Goal: Check status: Check status

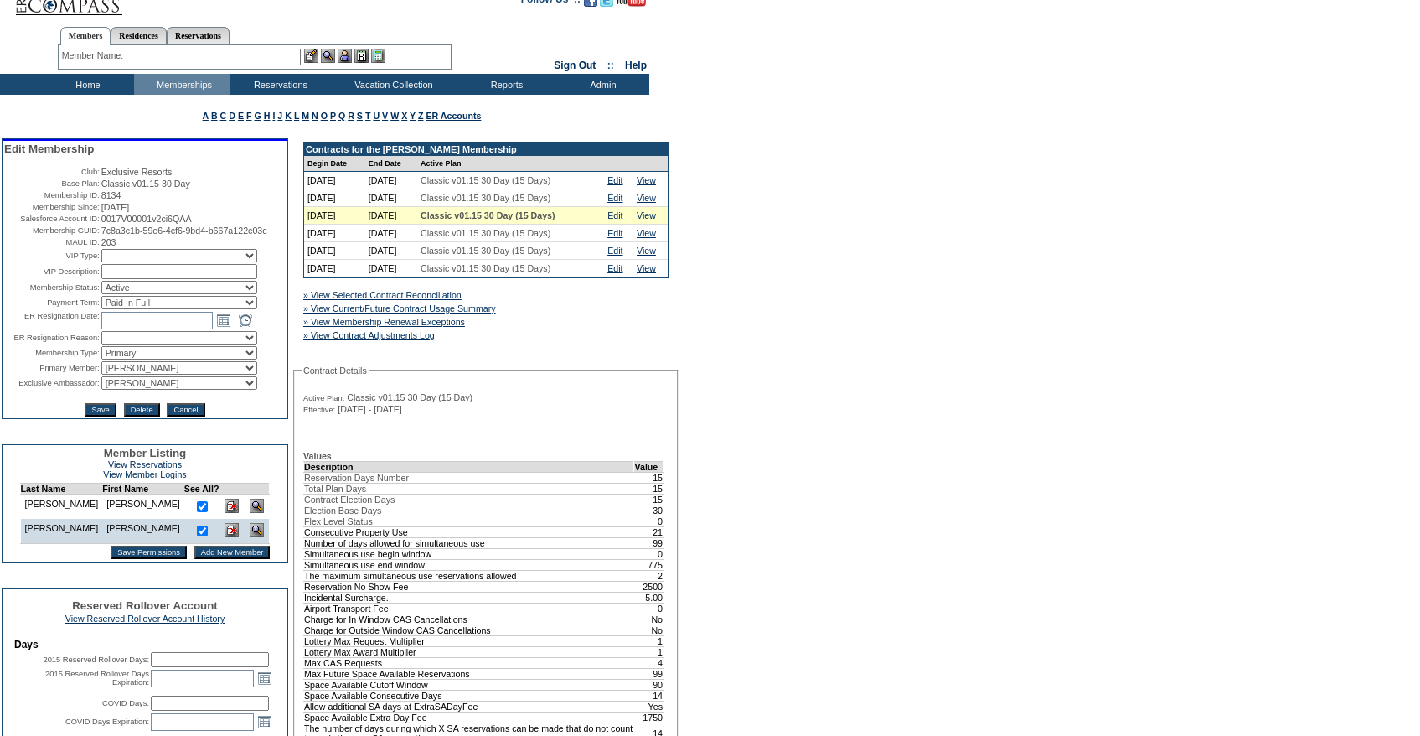
scroll to position [23, 0]
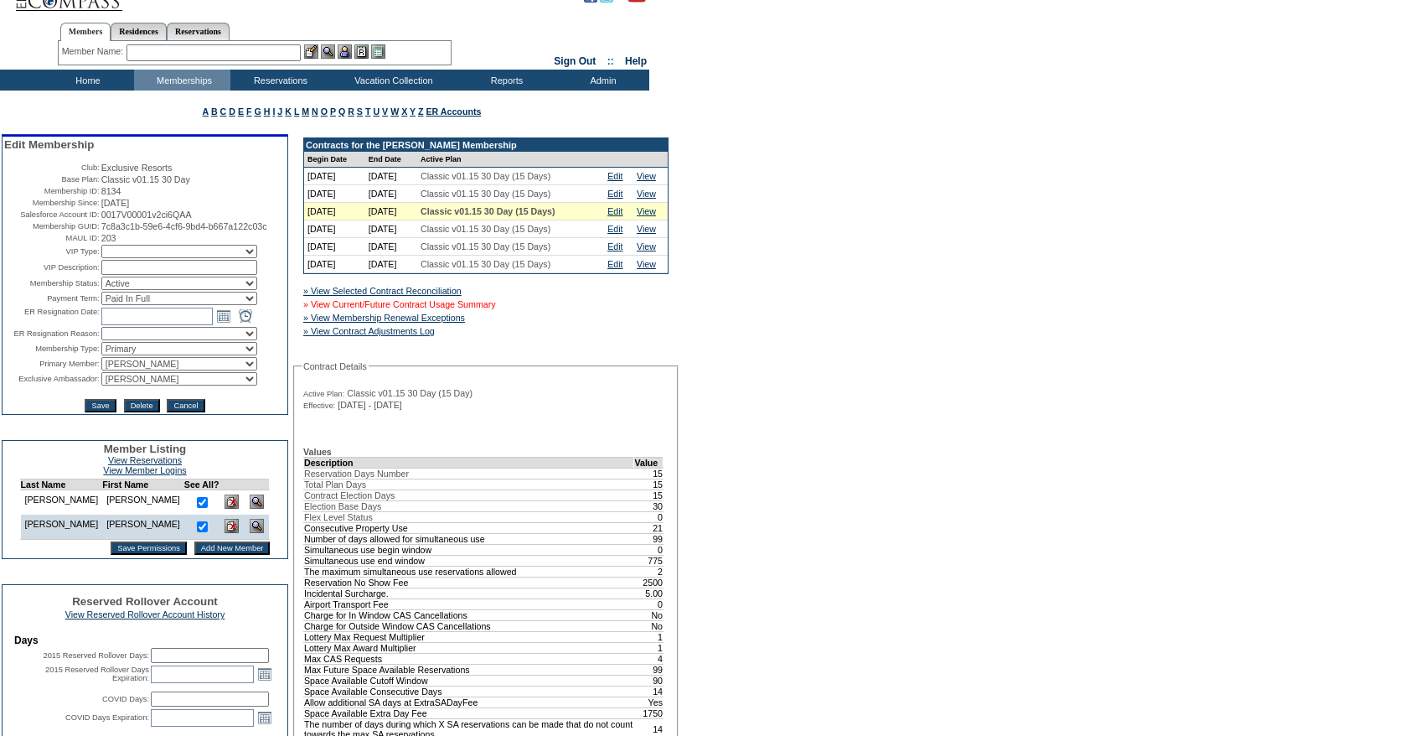
click at [496, 308] on link "» View Current/Future Contract Usage Summary" at bounding box center [399, 304] width 193 height 10
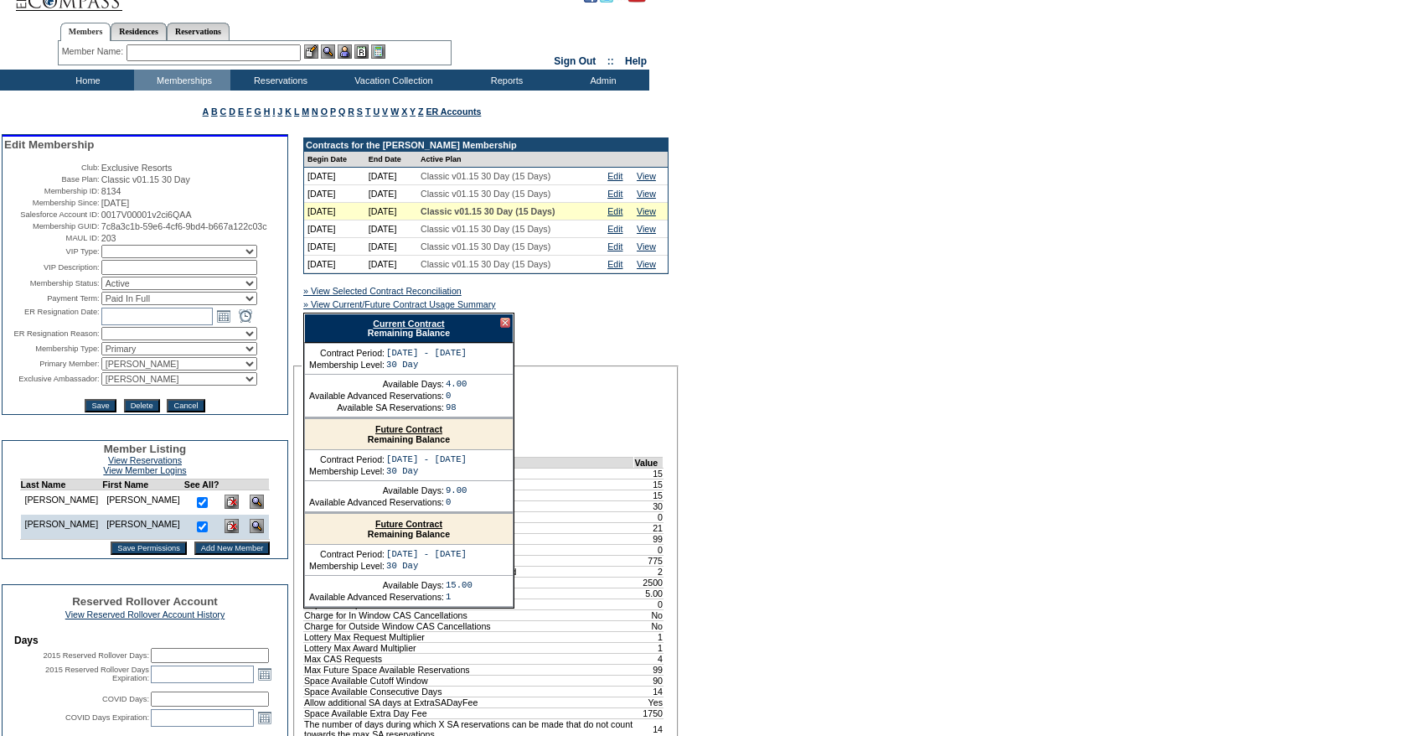
click at [430, 328] on link "Current Contract" at bounding box center [408, 323] width 71 height 10
click at [509, 328] on div at bounding box center [505, 323] width 10 height 10
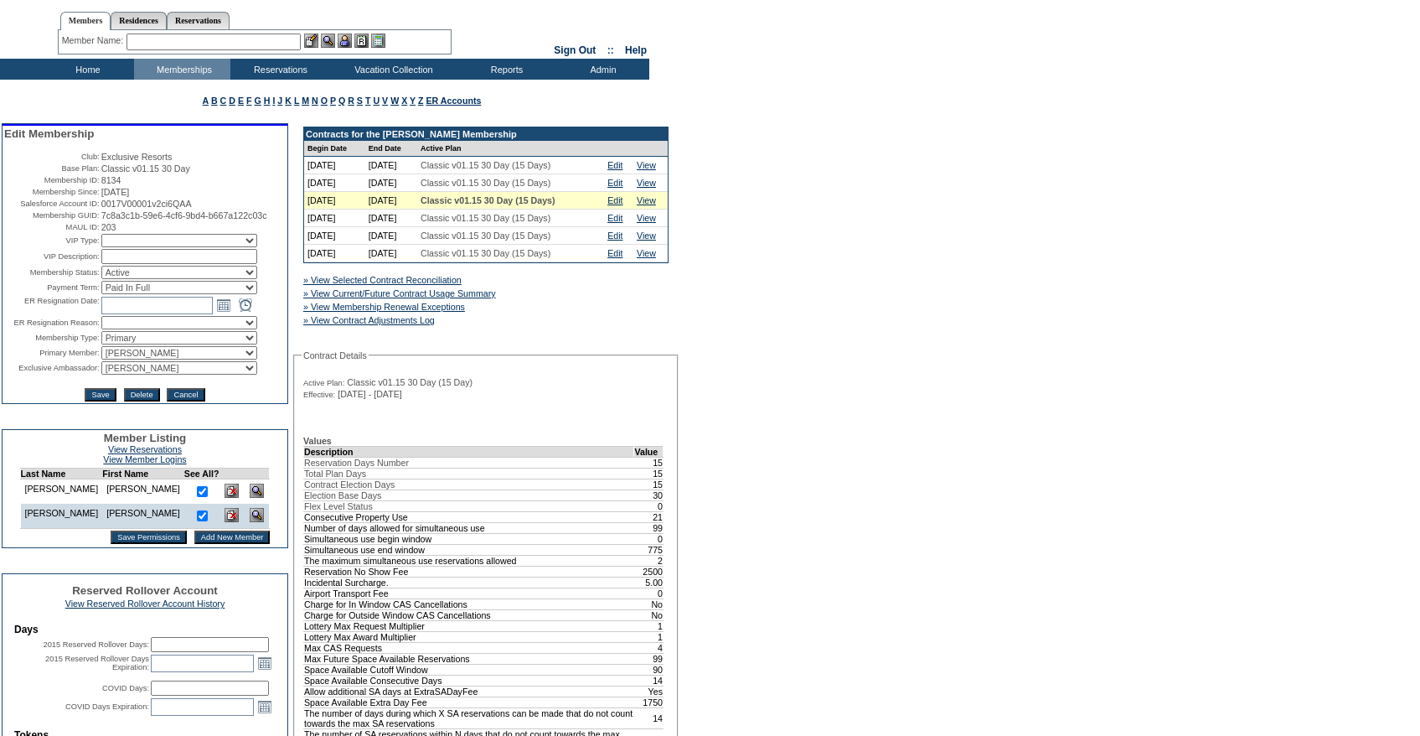
scroll to position [34, 0]
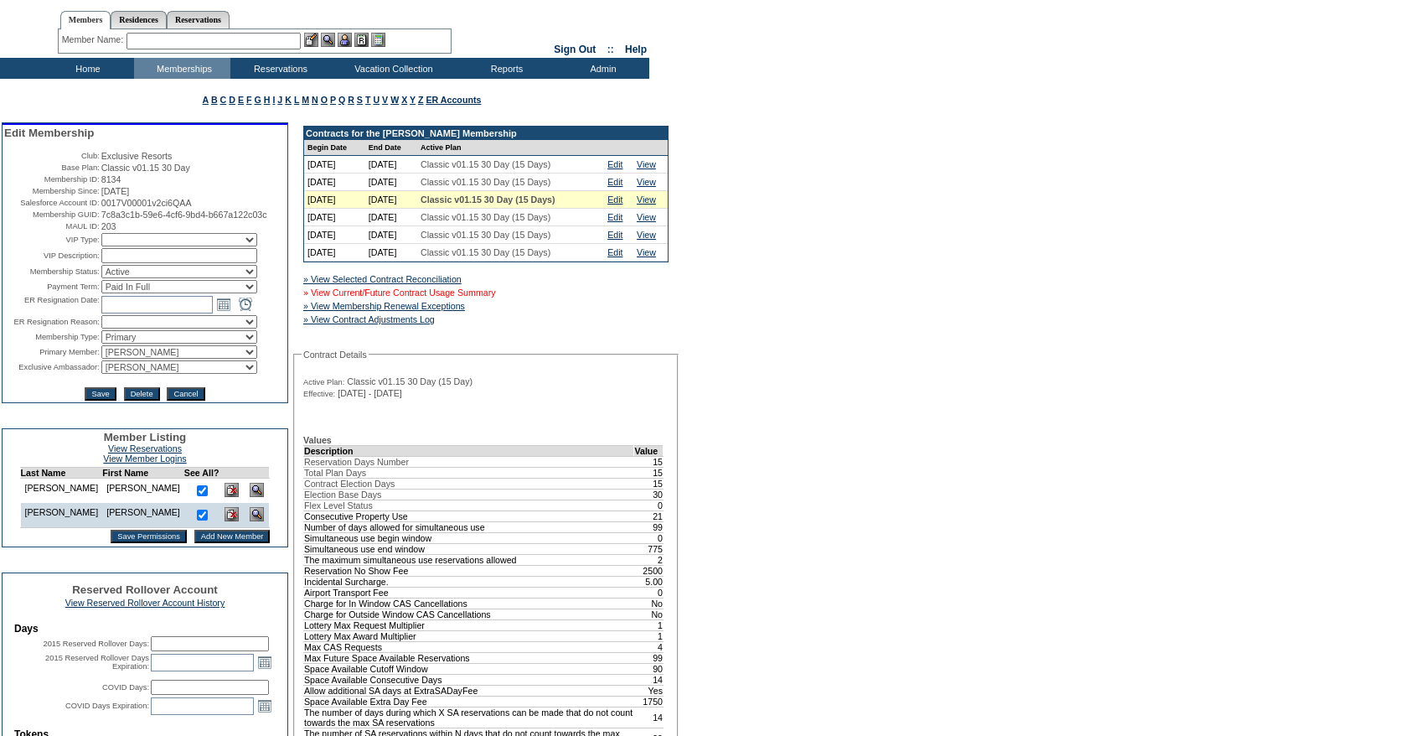
click at [476, 297] on link "» View Current/Future Contract Usage Summary" at bounding box center [399, 292] width 193 height 10
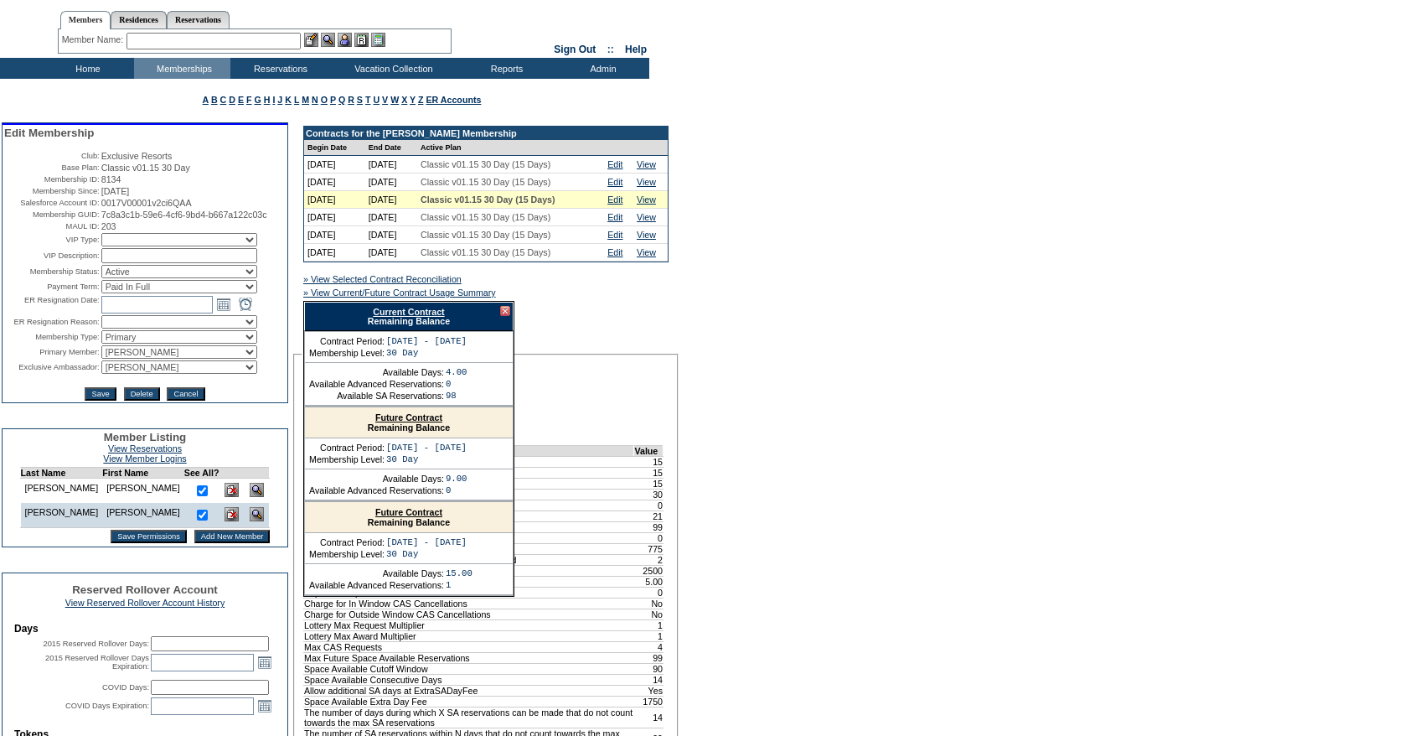
click at [401, 317] on link "Current Contract" at bounding box center [408, 312] width 71 height 10
click at [507, 313] on div at bounding box center [505, 311] width 10 height 10
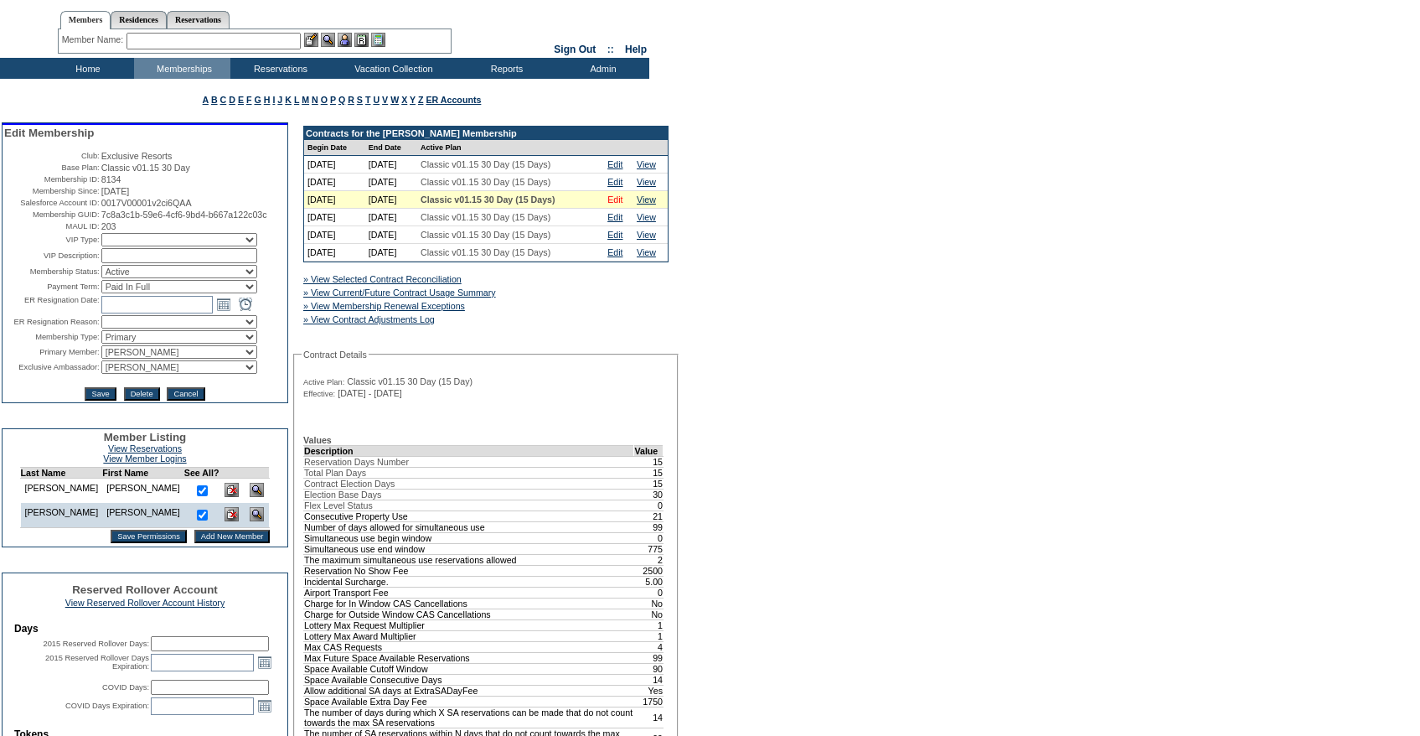
click at [623, 204] on link "Edit" at bounding box center [615, 199] width 15 height 10
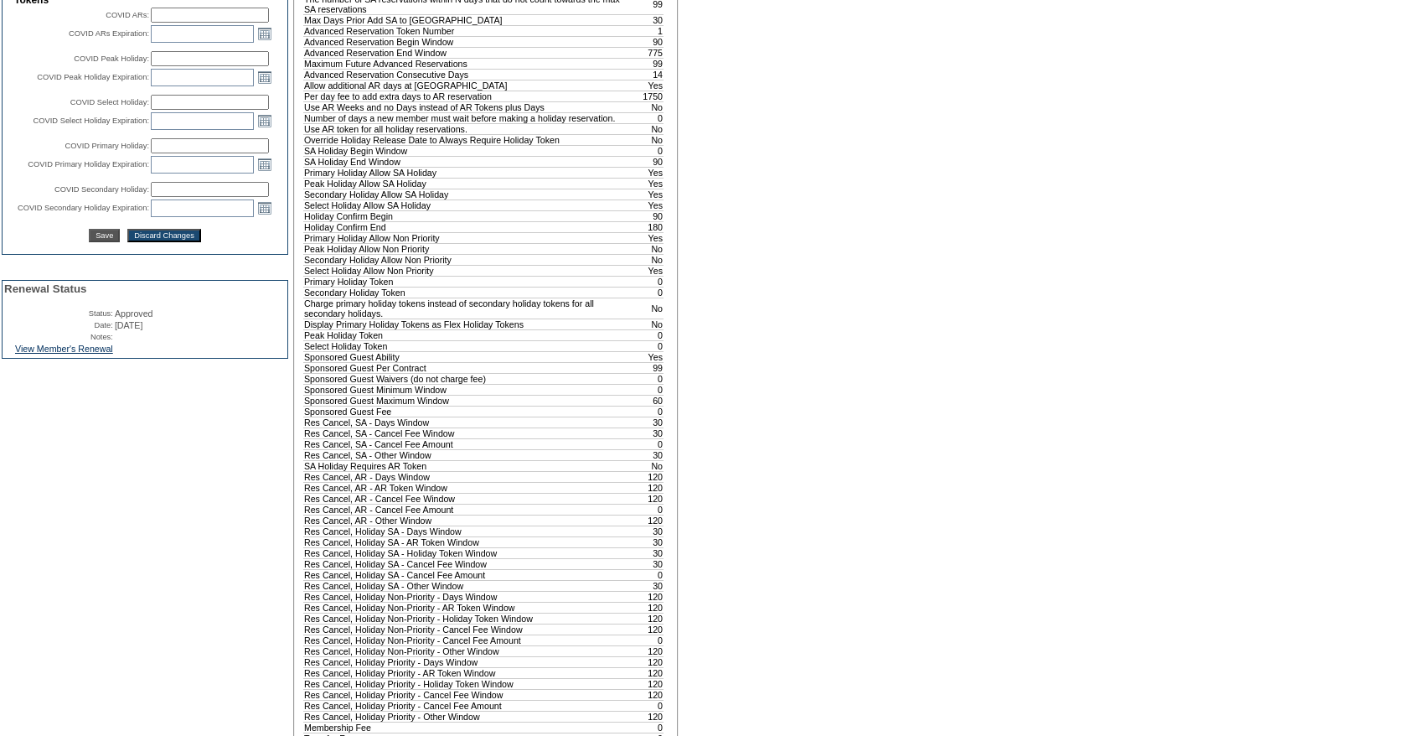
scroll to position [1208, 0]
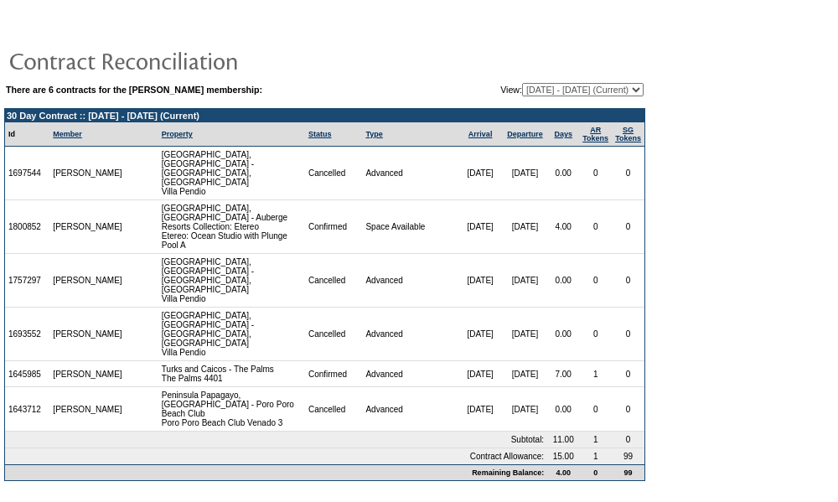
click at [522, 85] on select "04/27/23 - 08/31/24 09/01/24 - 08/31/25 09/01/25 - 08/31/26 (Current) 09/01/26 …" at bounding box center [583, 89] width 122 height 13
select select "140867"
click at [522, 84] on select "04/27/23 - 08/31/24 09/01/24 - 08/31/25 09/01/25 - 08/31/26 (Current) 09/01/26 …" at bounding box center [583, 89] width 122 height 13
